Goal: Find specific page/section: Find specific page/section

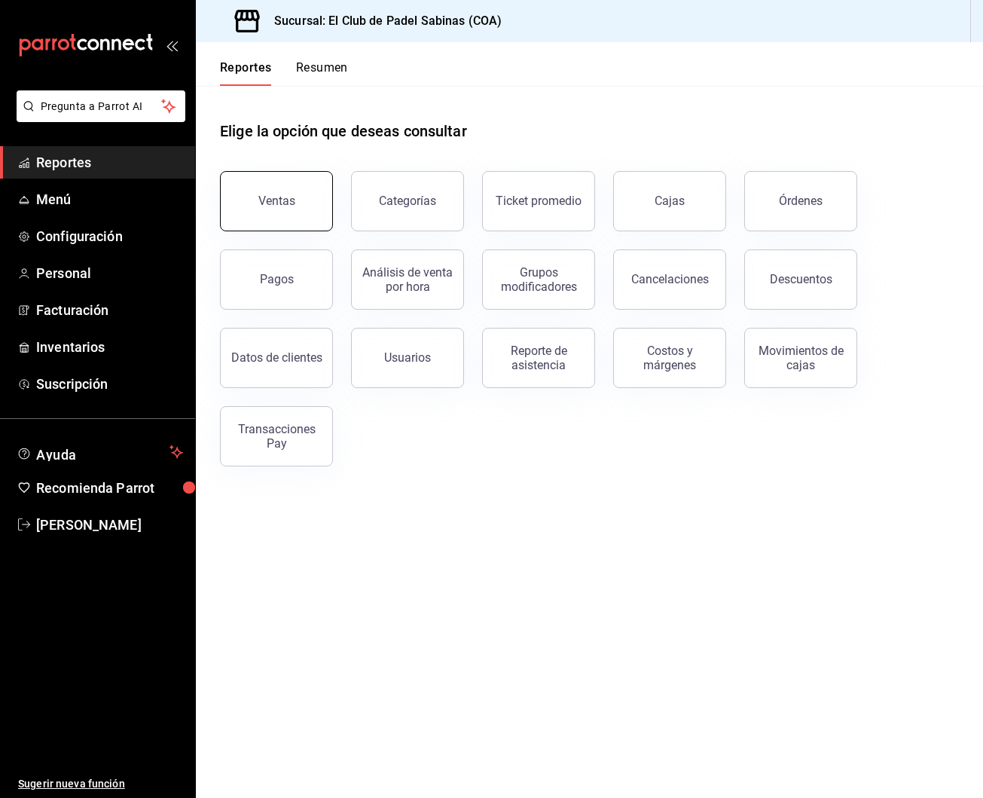
click at [264, 214] on button "Ventas" at bounding box center [276, 201] width 113 height 60
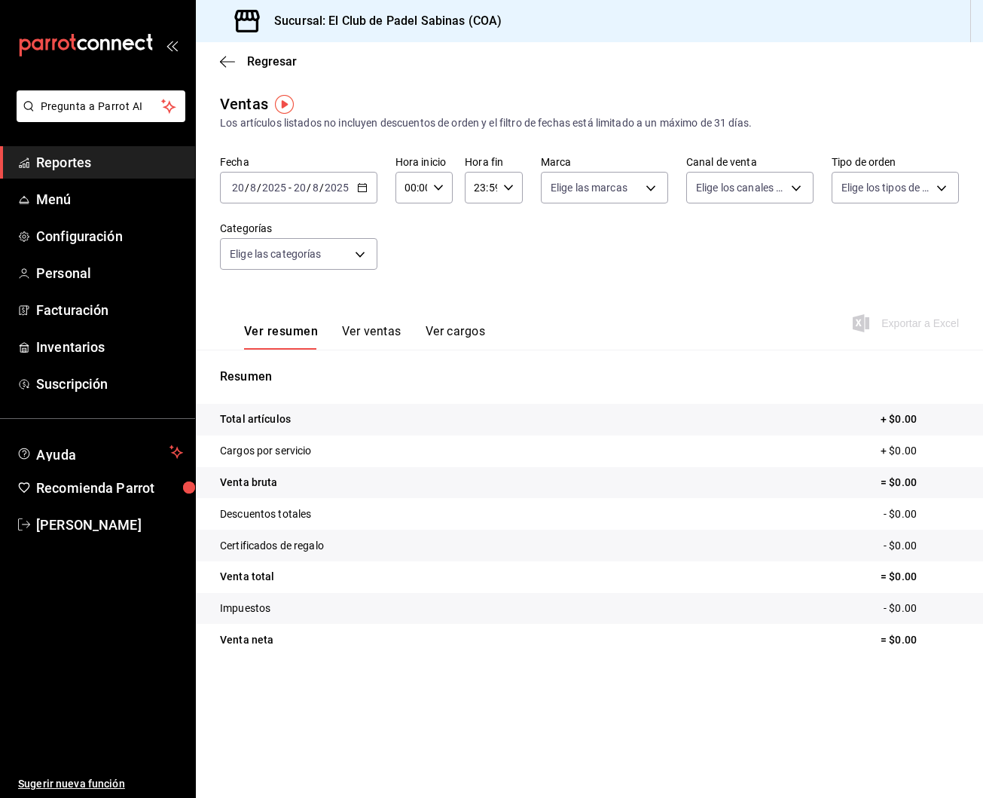
click at [375, 323] on div "Ver resumen Ver ventas Ver cargos" at bounding box center [352, 328] width 265 height 44
click at [374, 332] on button "Ver ventas" at bounding box center [372, 337] width 60 height 26
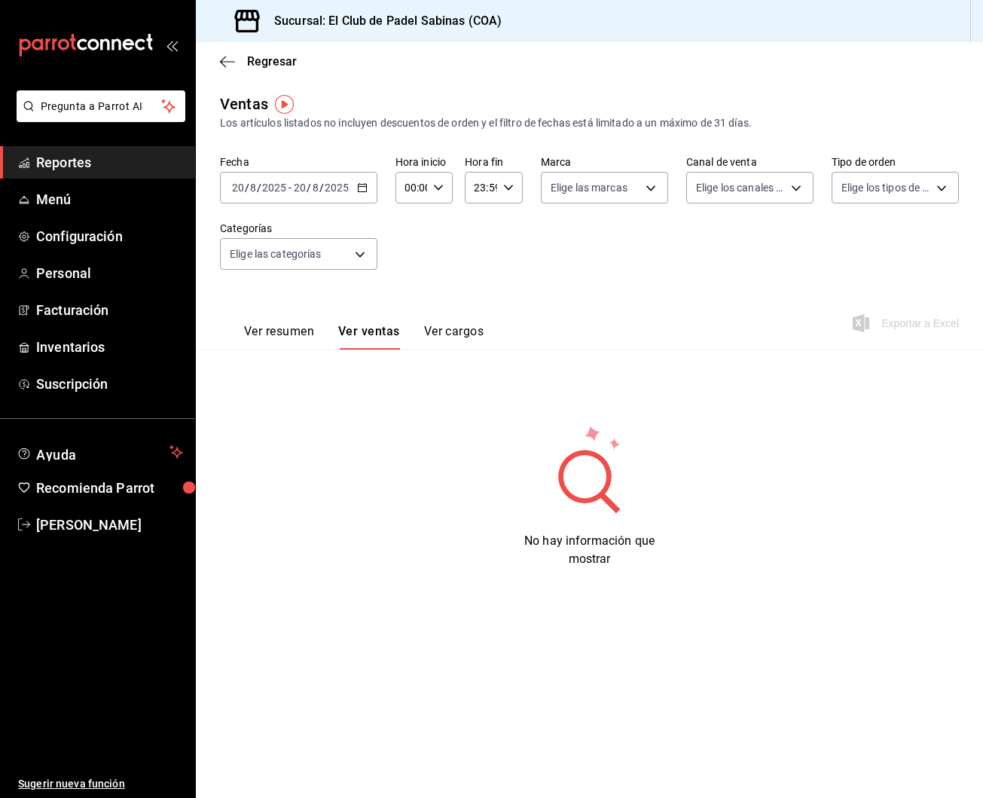
click at [450, 189] on div "00:00 Hora inicio" at bounding box center [425, 188] width 58 height 32
click at [411, 260] on span "11" at bounding box center [408, 254] width 5 height 12
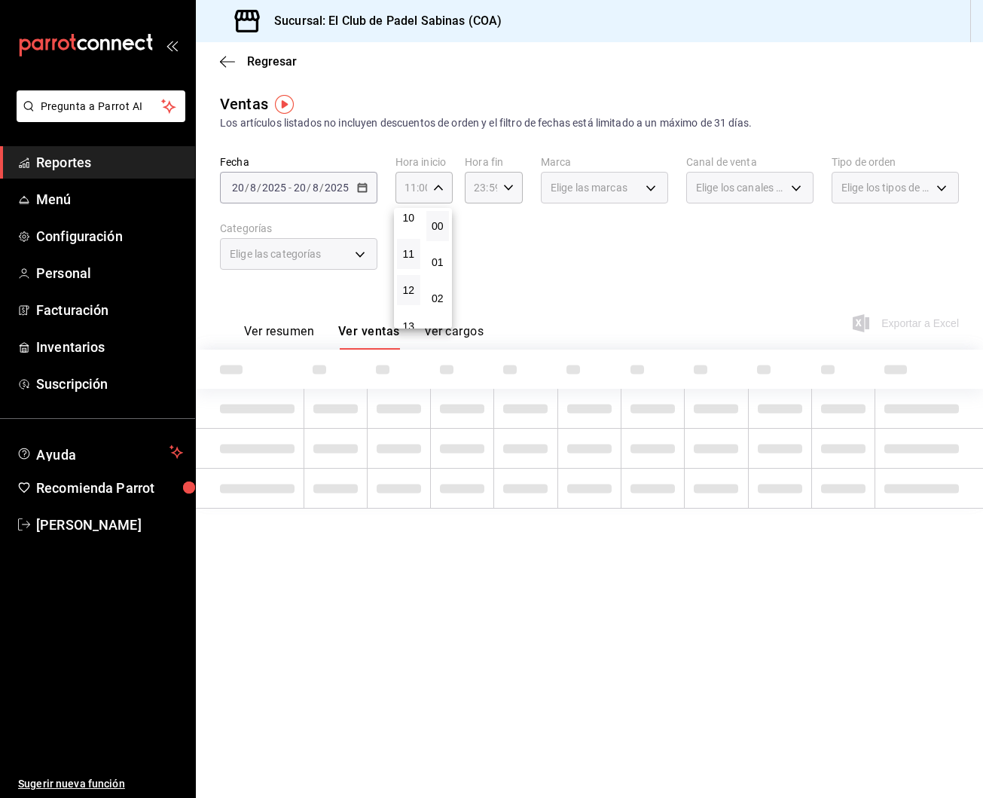
click at [417, 291] on button "12" at bounding box center [408, 290] width 23 height 30
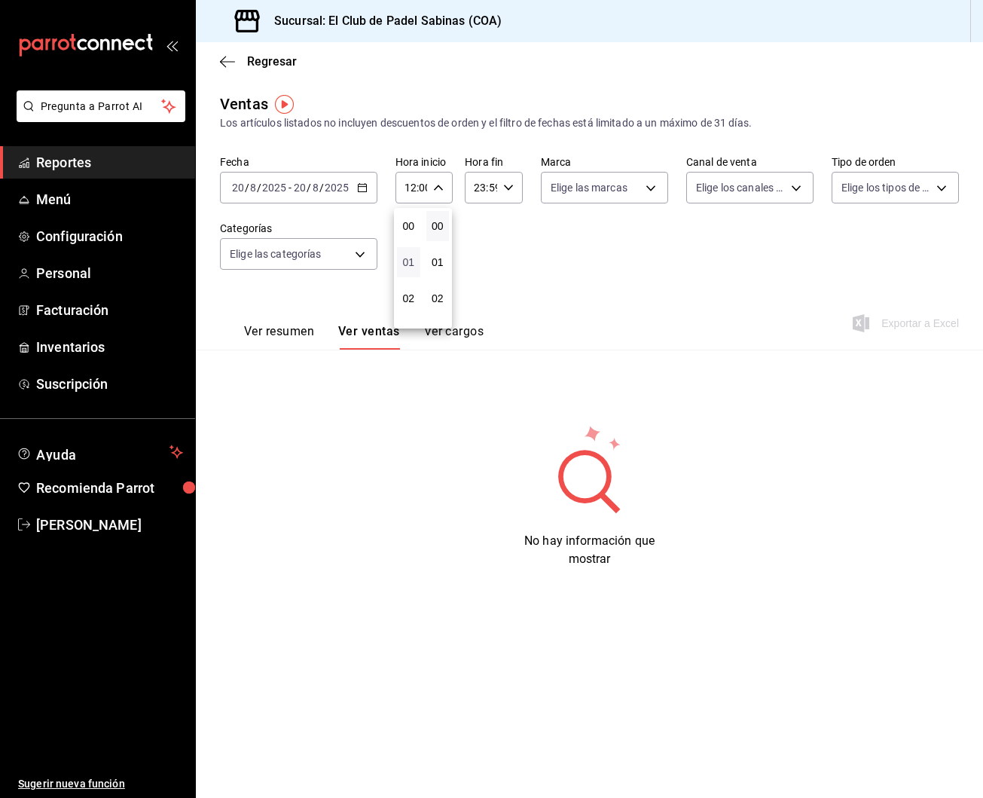
click at [408, 260] on span "01" at bounding box center [408, 262] width 5 height 12
type input "01:00"
click at [294, 319] on div at bounding box center [491, 399] width 983 height 798
click at [307, 336] on button "Ver resumen" at bounding box center [279, 337] width 70 height 26
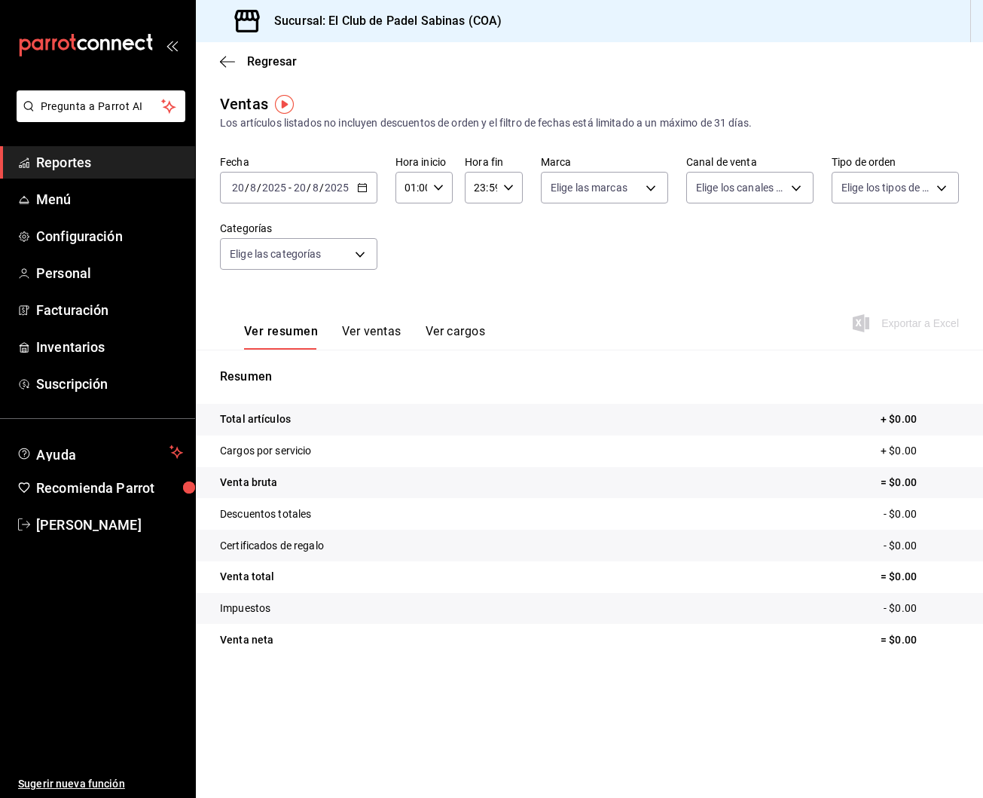
scroll to position [1, 0]
click at [379, 335] on button "Ver ventas" at bounding box center [372, 337] width 60 height 26
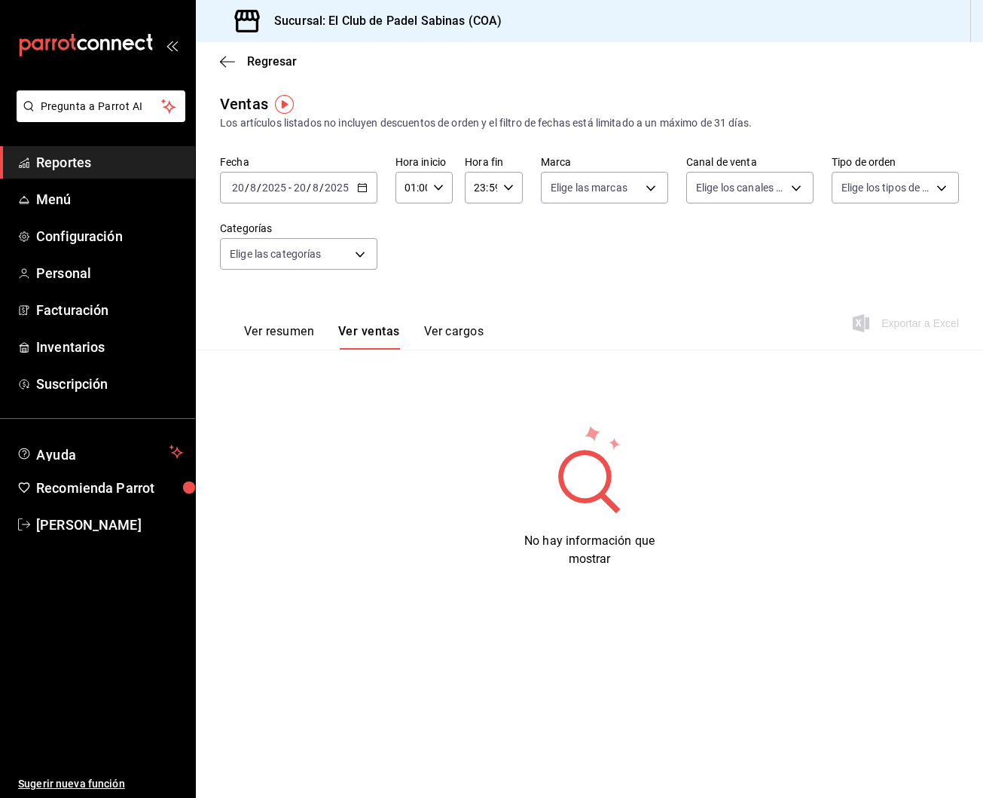
click at [283, 333] on button "Ver resumen" at bounding box center [279, 337] width 70 height 26
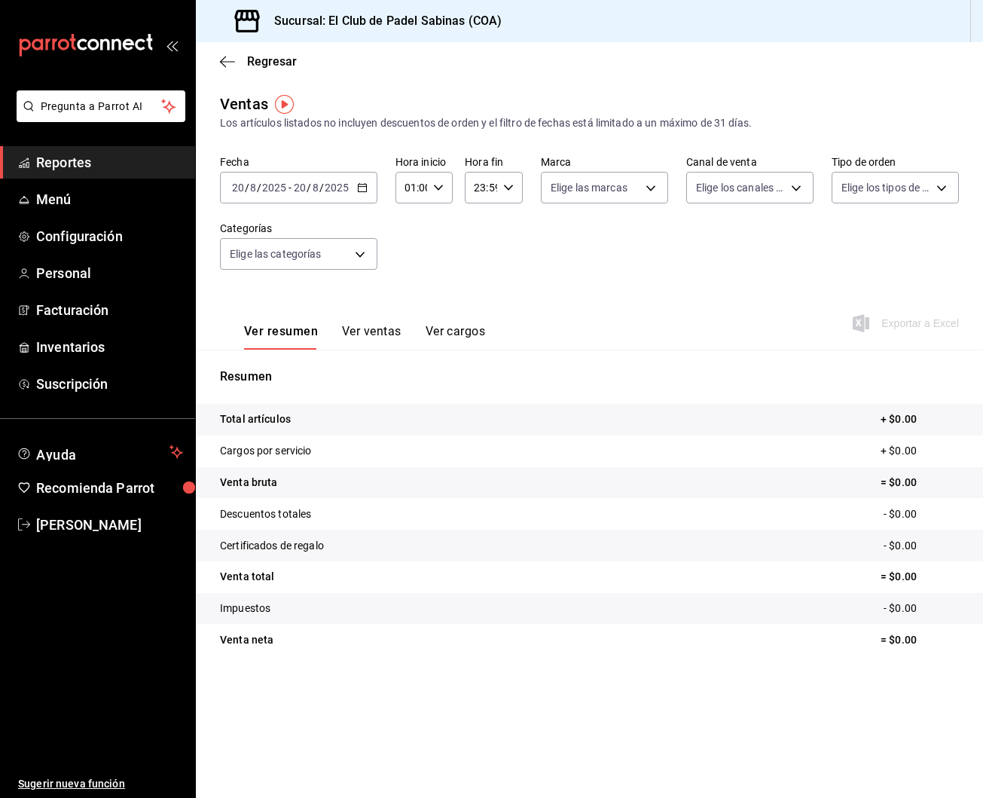
click at [385, 330] on button "Ver ventas" at bounding box center [372, 337] width 60 height 26
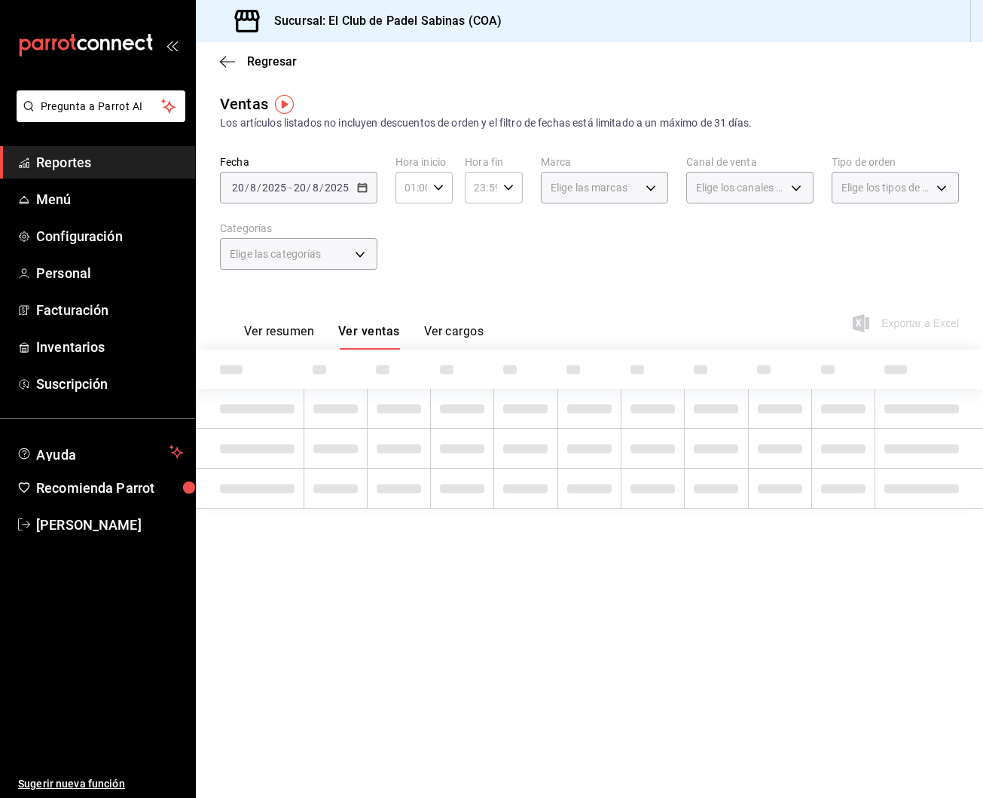
click at [302, 336] on button "Ver resumen" at bounding box center [279, 337] width 70 height 26
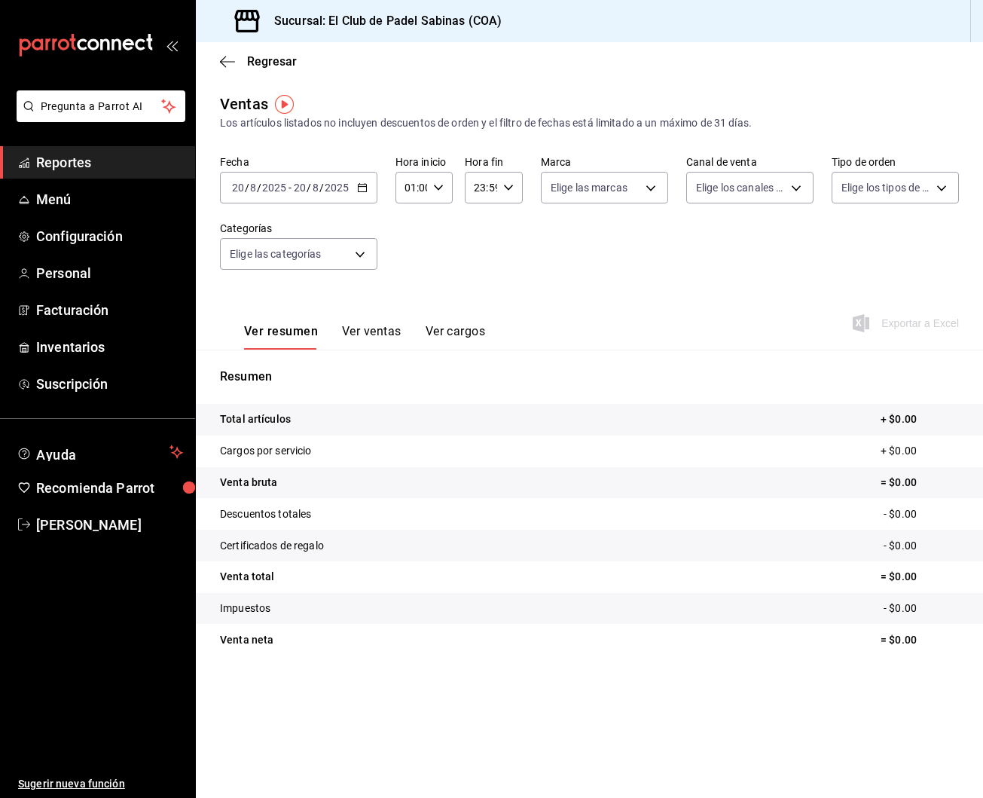
click at [131, 152] on span "Reportes" at bounding box center [109, 162] width 147 height 20
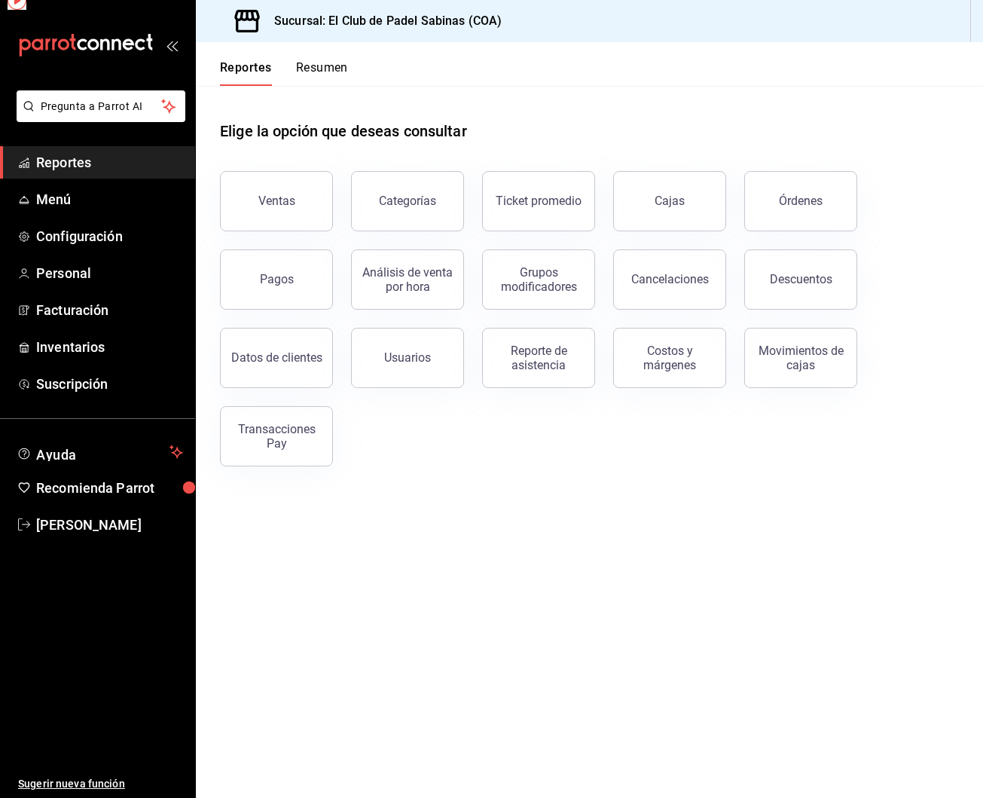
click at [121, 165] on span "Reportes" at bounding box center [109, 162] width 147 height 20
click at [299, 219] on button "Ventas" at bounding box center [276, 201] width 113 height 60
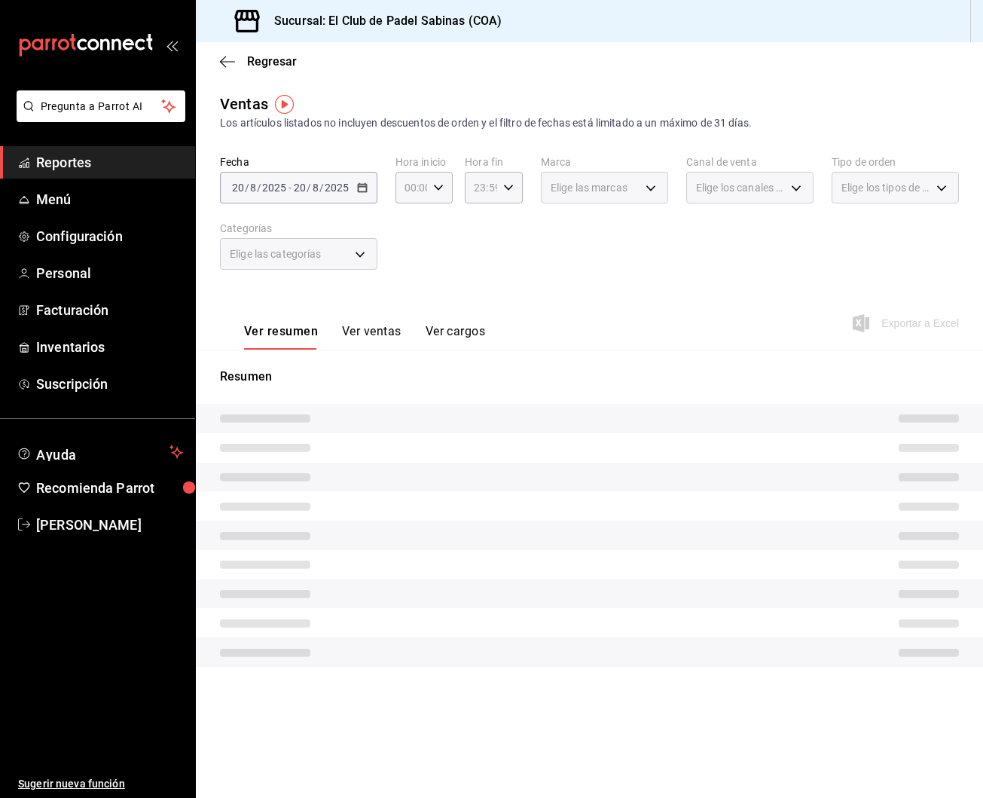
click at [361, 332] on button "Ver ventas" at bounding box center [372, 337] width 60 height 26
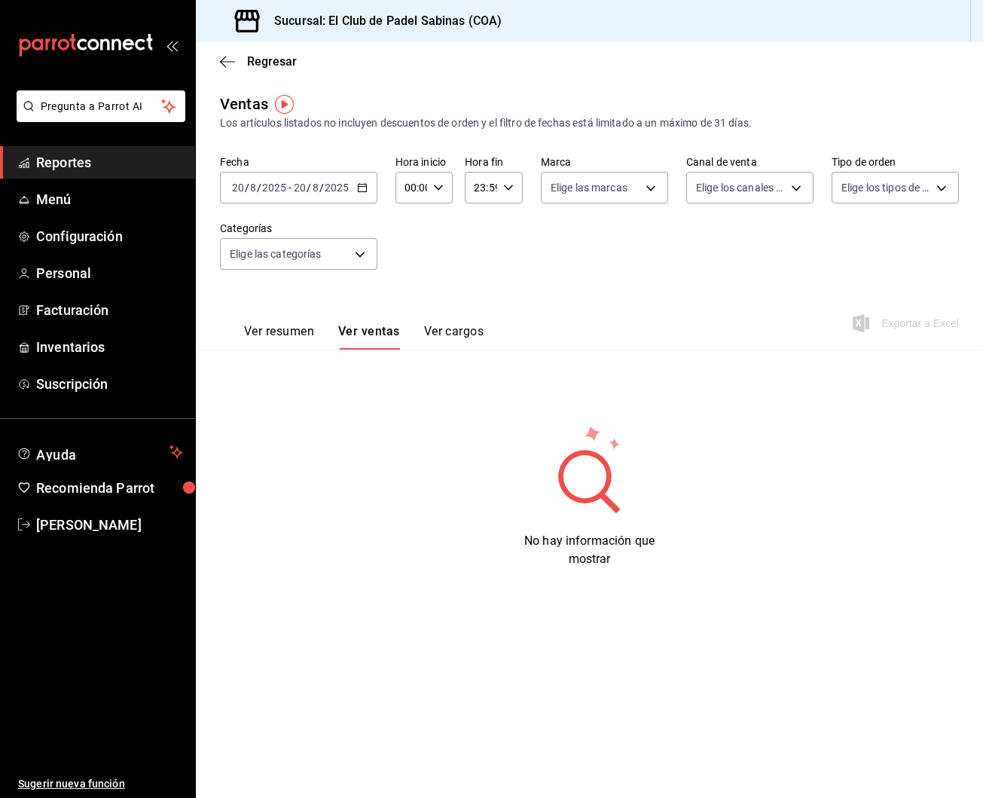
click at [288, 332] on button "Ver resumen" at bounding box center [279, 337] width 70 height 26
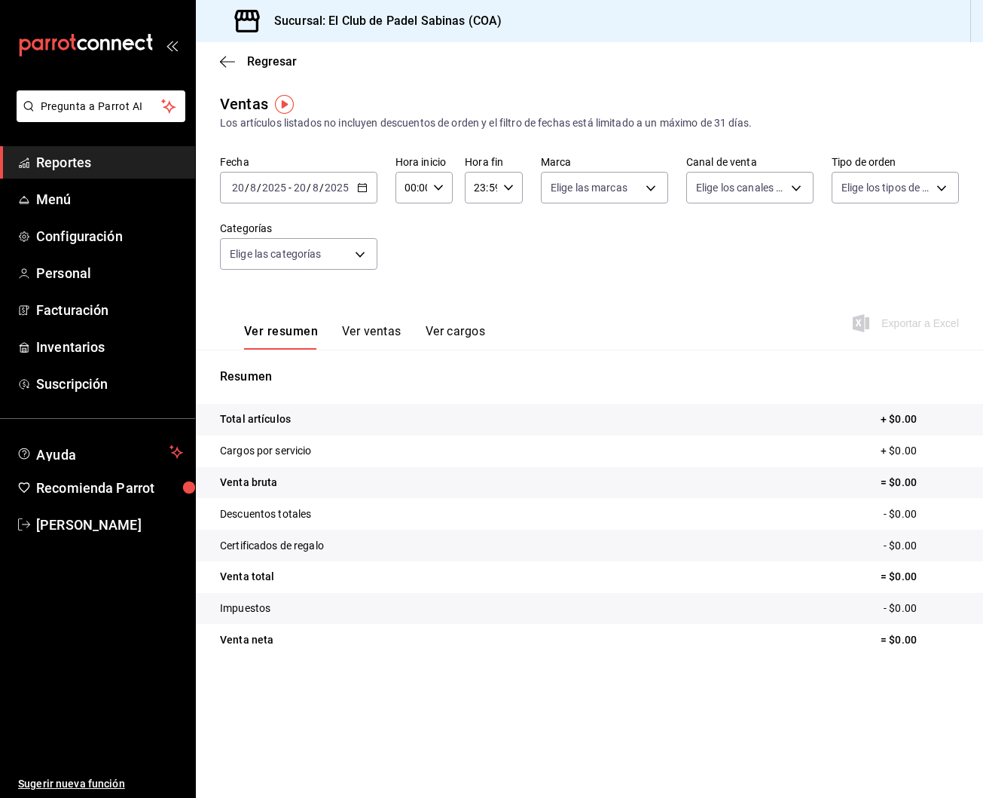
click at [102, 163] on span "Reportes" at bounding box center [109, 162] width 147 height 20
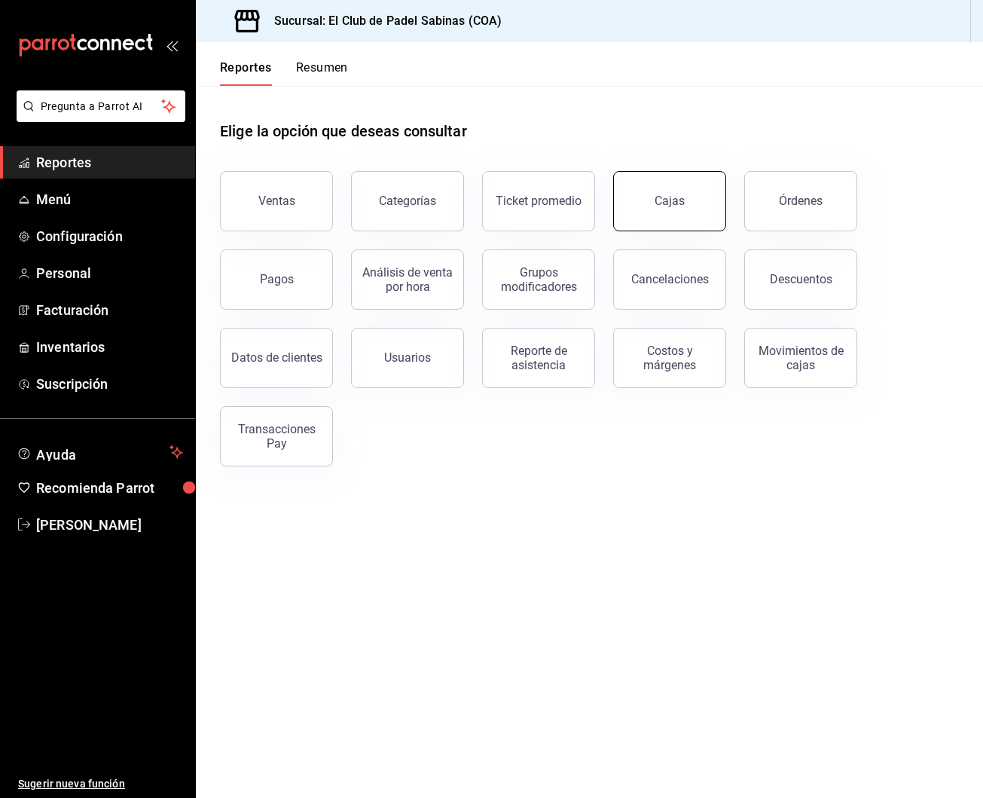
click at [655, 208] on button "Cajas" at bounding box center [669, 201] width 113 height 60
